Goal: Find specific page/section: Find specific page/section

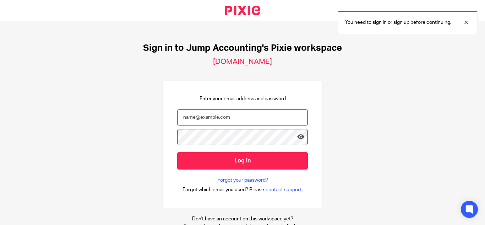
click at [212, 116] on input "email" at bounding box center [242, 117] width 131 height 16
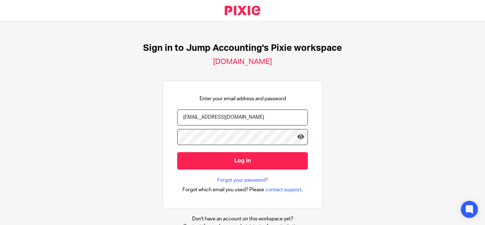
click at [191, 118] on input "[EMAIL_ADDRESS][DOMAIN_NAME]" at bounding box center [242, 117] width 131 height 16
type input "[EMAIL_ADDRESS][DOMAIN_NAME]"
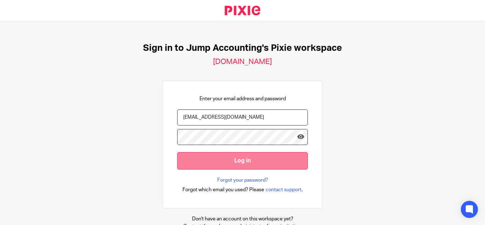
click at [222, 161] on input "Log in" at bounding box center [242, 160] width 131 height 17
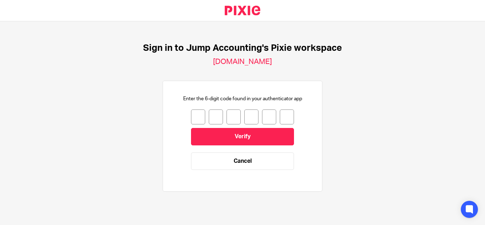
click at [193, 113] on input "number" at bounding box center [198, 116] width 14 height 15
type input "7"
type input "9"
type input "0"
type input "5"
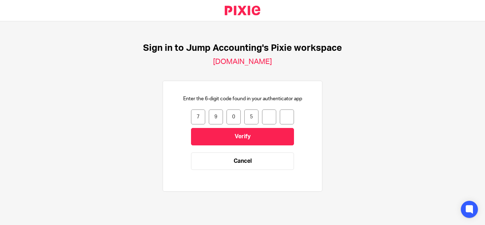
type input "4"
type input "1"
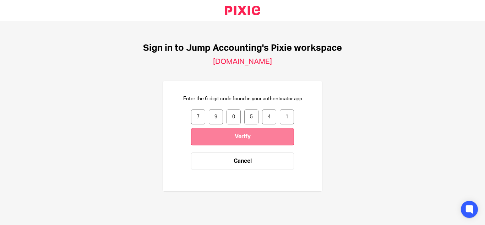
click at [219, 134] on input "Verify" at bounding box center [242, 136] width 103 height 17
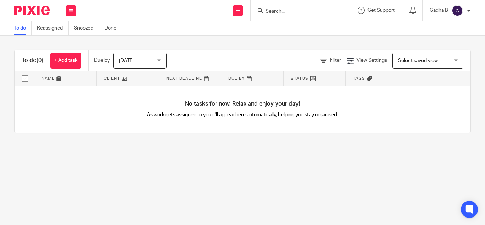
click at [288, 10] on input "Search" at bounding box center [297, 12] width 64 height 6
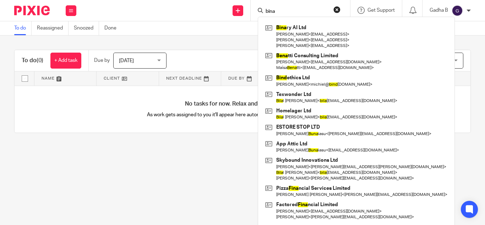
type input "bina"
click at [291, 22] on div "Bina ry AI Ltd Esme Craggs < esme@reveng.ai > Amber Jayne < amber@reveng.ai > D…" at bounding box center [356, 122] width 197 height 211
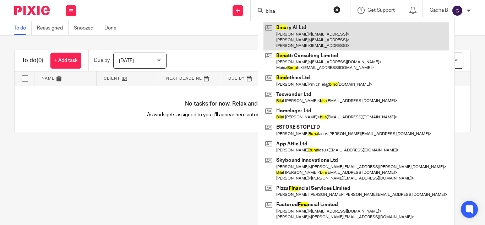
click at [293, 32] on link at bounding box center [356, 36] width 186 height 28
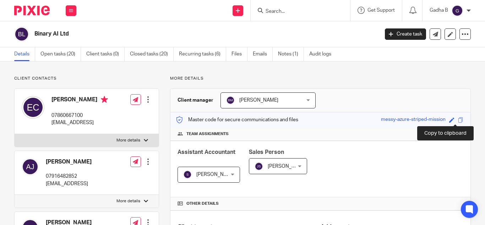
click at [458, 121] on span at bounding box center [460, 119] width 5 height 5
